Goal: Task Accomplishment & Management: Manage account settings

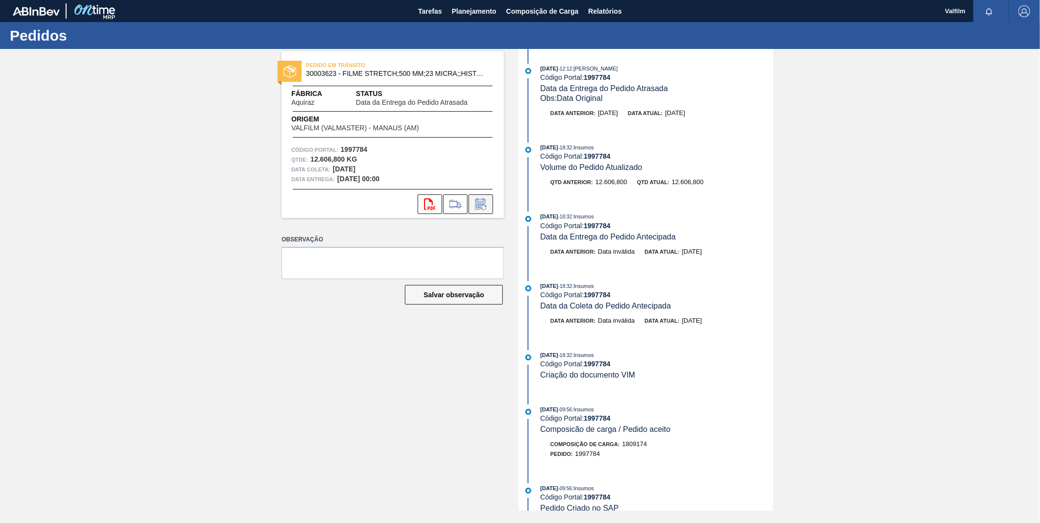
click at [486, 204] on icon at bounding box center [481, 204] width 16 height 12
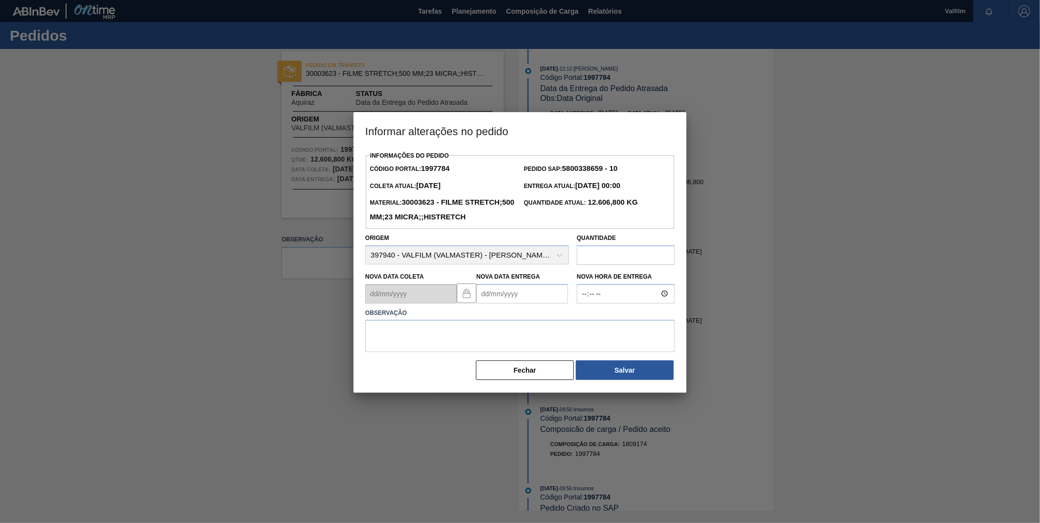
click at [517, 304] on Entrega "Nova Data Entrega" at bounding box center [522, 294] width 92 height 20
click at [583, 321] on button "Next Month" at bounding box center [586, 317] width 7 height 7
click at [506, 355] on div "1" at bounding box center [503, 348] width 13 height 13
type Entrega "01/09/2025"
click at [546, 339] on textarea at bounding box center [519, 336] width 309 height 32
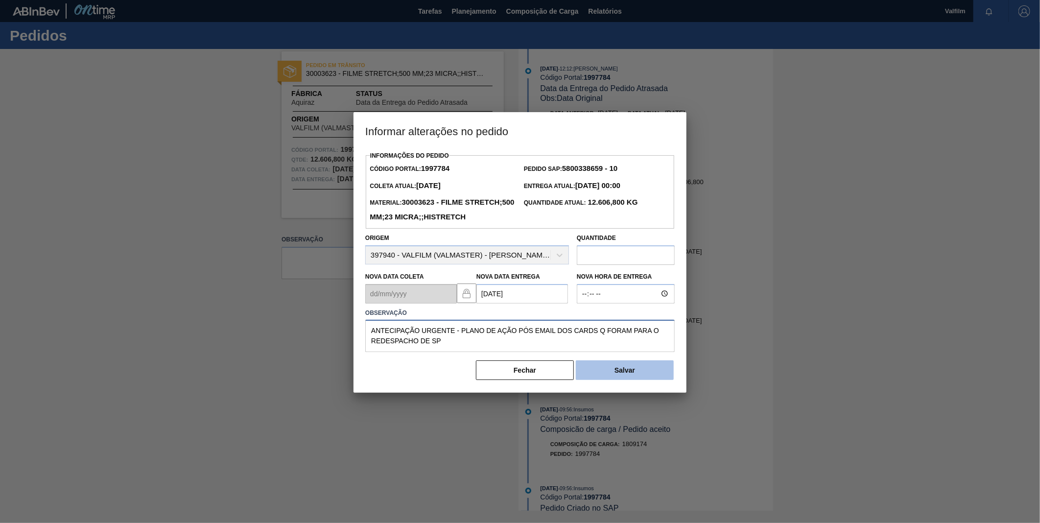
type textarea "ANTECIPAÇÃO URGENTE - PLANO DE AÇÃO PÓS EMAIL DOS CARDS Q FORAM PARA O REDESPAC…"
click at [608, 380] on button "Salvar" at bounding box center [625, 370] width 98 height 20
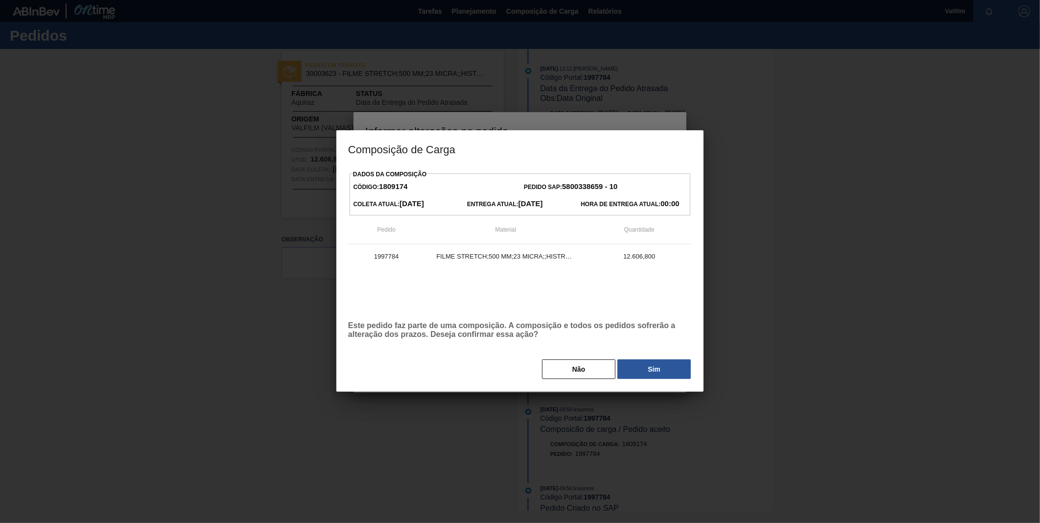
click at [620, 374] on button "Sim" at bounding box center [653, 369] width 73 height 20
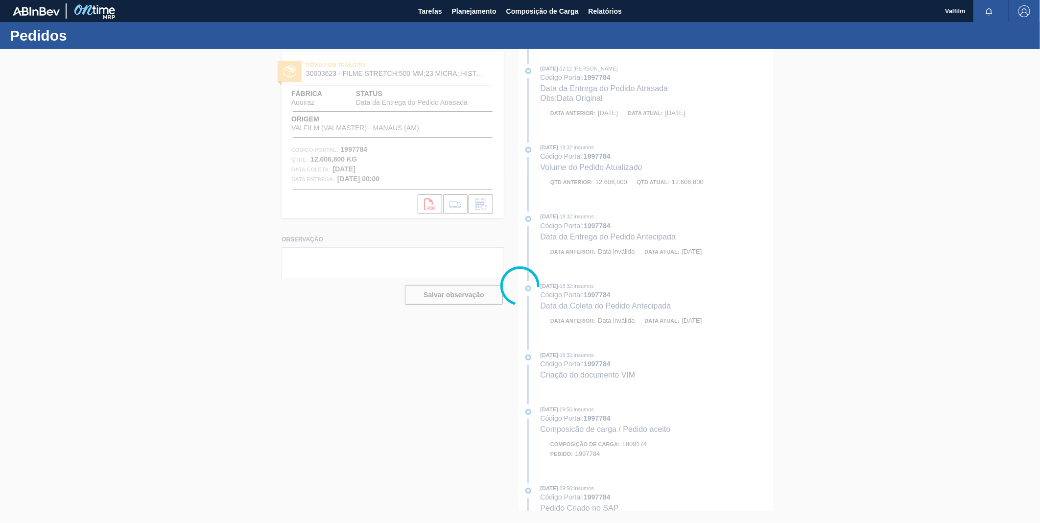
click at [435, 250] on div at bounding box center [520, 286] width 1040 height 474
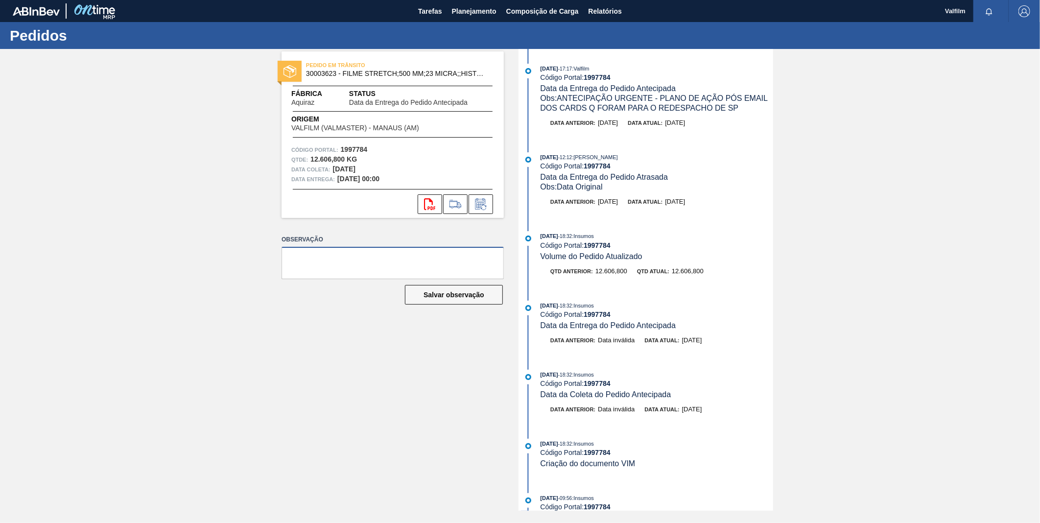
click at [445, 260] on textarea at bounding box center [393, 263] width 222 height 32
click at [459, 260] on textarea at bounding box center [393, 263] width 222 height 32
click at [444, 267] on textarea at bounding box center [393, 263] width 222 height 32
